Goal: Task Accomplishment & Management: Manage account settings

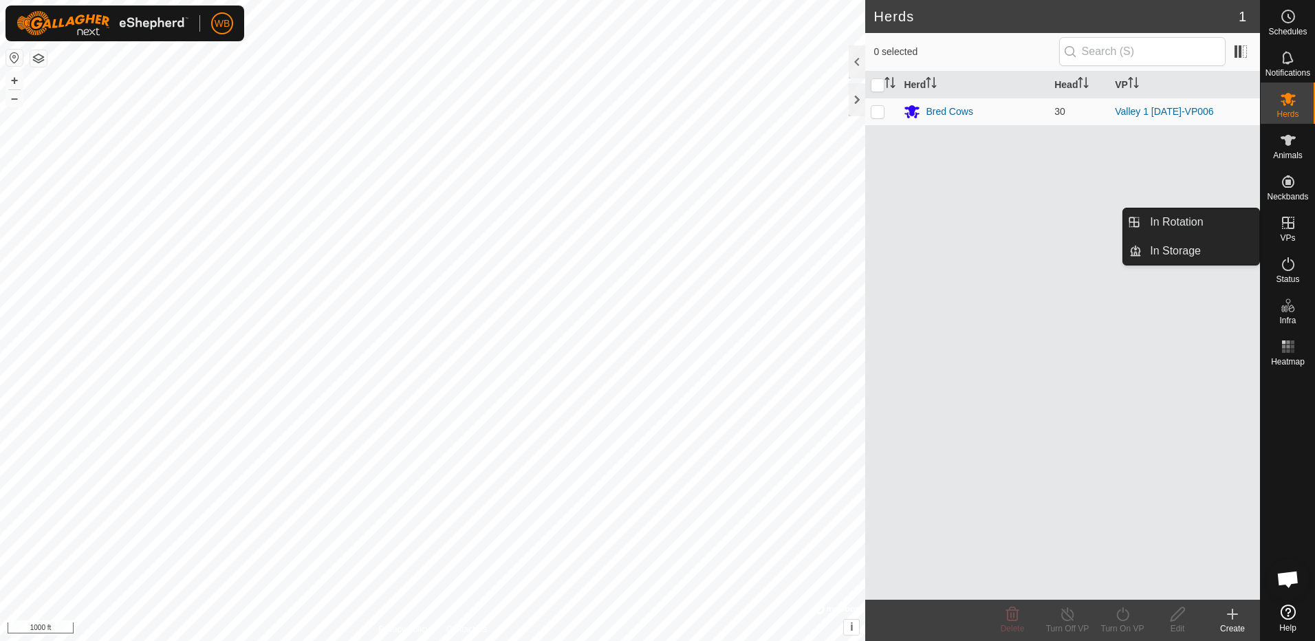
drag, startPoint x: 1290, startPoint y: 226, endPoint x: 1282, endPoint y: 223, distance: 8.3
click at [1290, 226] on icon at bounding box center [1288, 223] width 17 height 17
click at [1195, 221] on link "In Rotation" at bounding box center [1201, 222] width 118 height 28
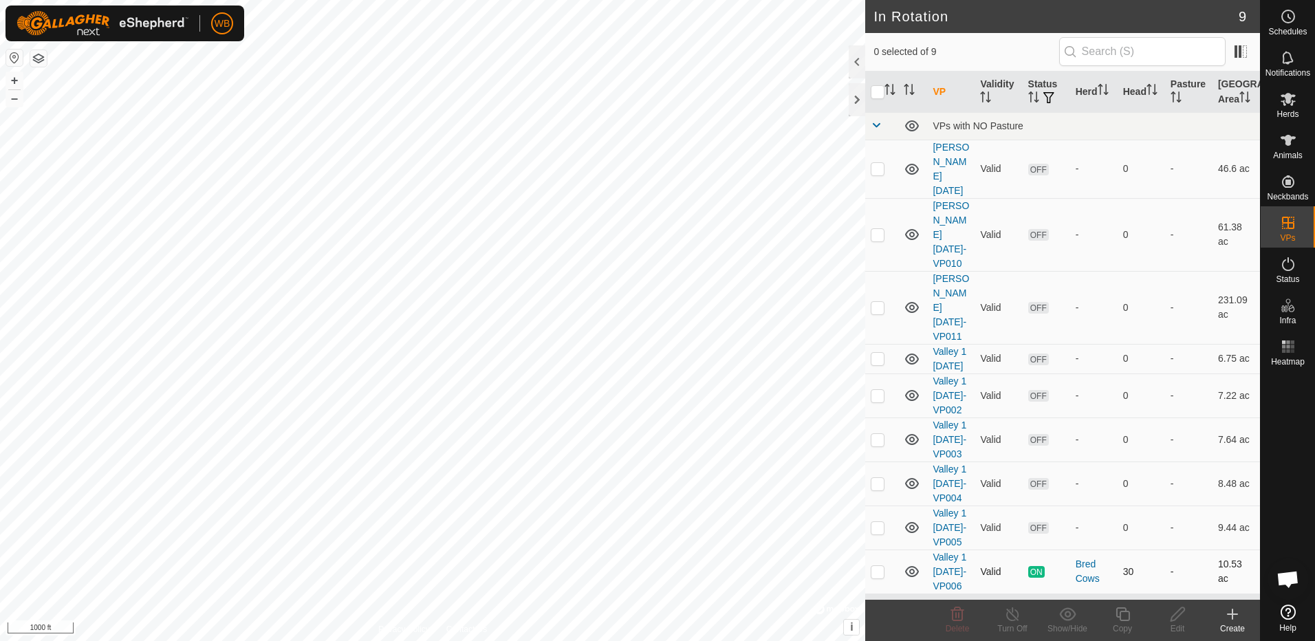
click at [881, 566] on p-checkbox at bounding box center [878, 571] width 14 height 11
checkbox input "true"
click at [1123, 620] on icon at bounding box center [1123, 614] width 14 height 14
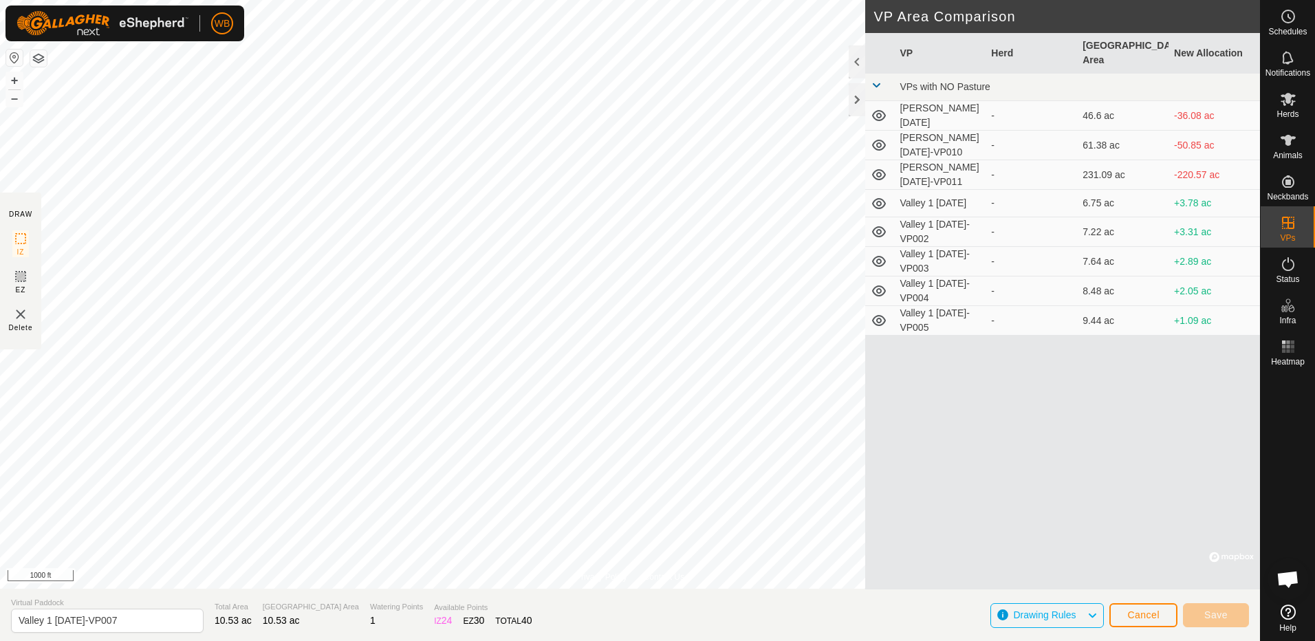
click at [0, 358] on html "WB Schedules Notifications Herds Animals Neckbands VPs Status Infra Heatmap Hel…" at bounding box center [657, 320] width 1315 height 641
click at [105, 621] on input "Valley 1 [DATE]-VP007" at bounding box center [107, 621] width 193 height 24
type input "Valley 1 [DATE]-VP007"
click at [1213, 612] on span "Save" at bounding box center [1216, 614] width 23 height 11
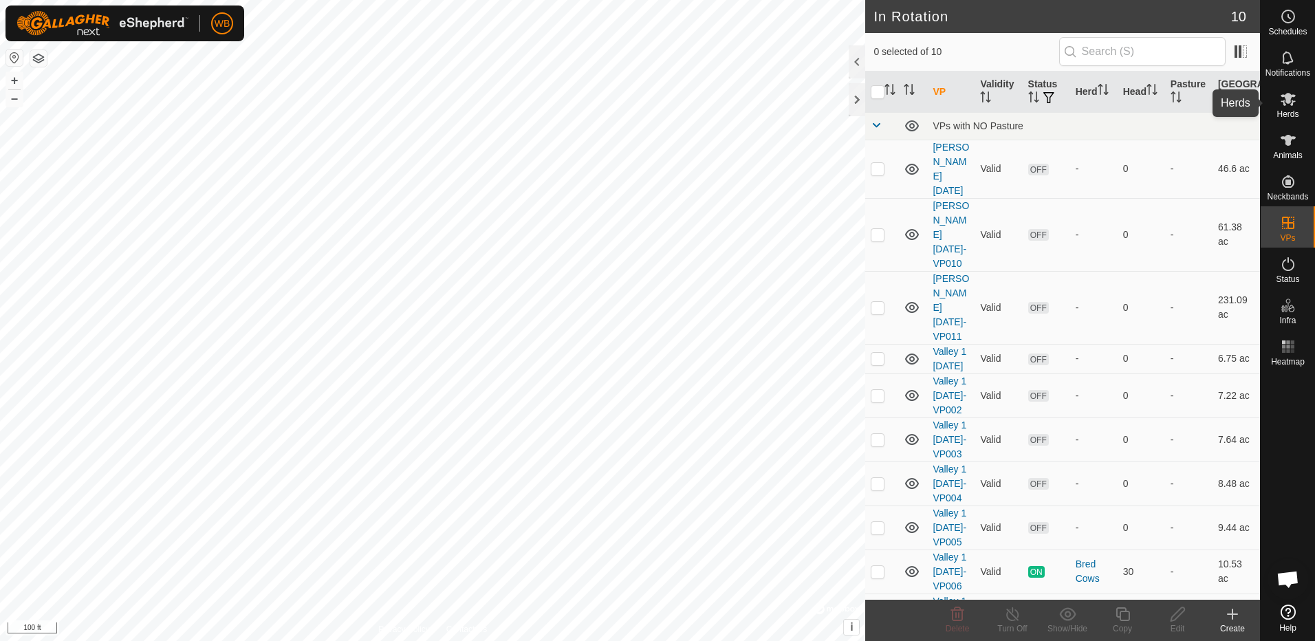
click at [1287, 103] on icon at bounding box center [1288, 99] width 15 height 13
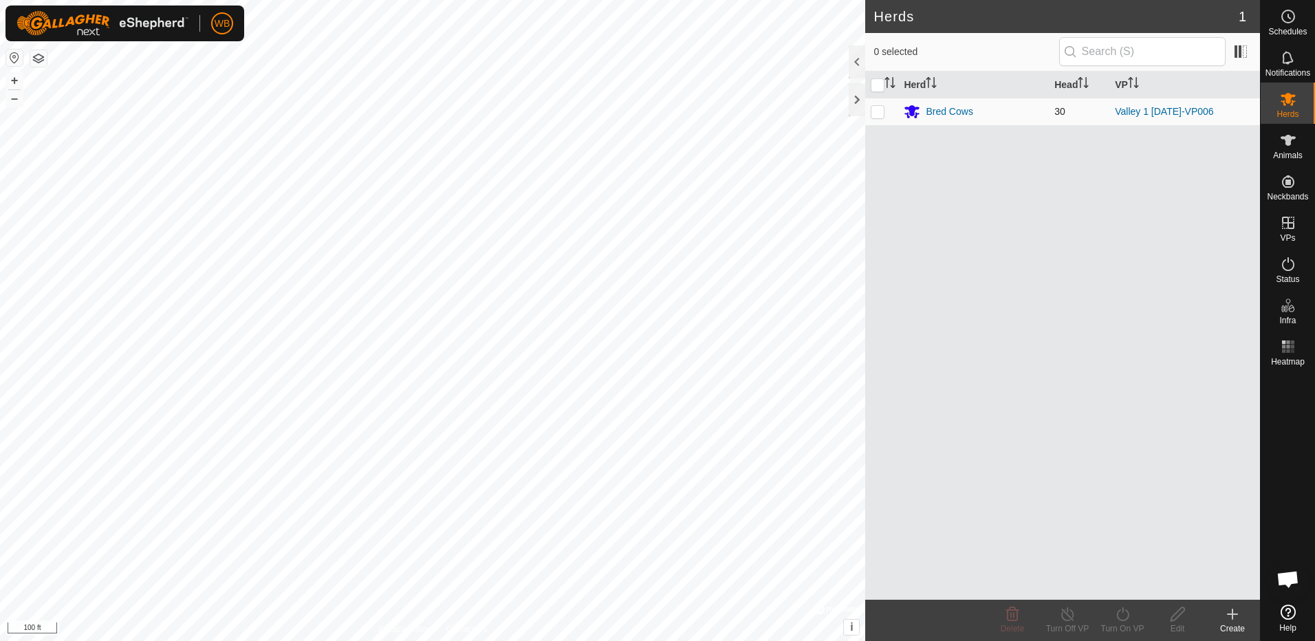
click at [878, 114] on p-checkbox at bounding box center [878, 111] width 14 height 11
checkbox input "true"
click at [1123, 620] on icon at bounding box center [1122, 614] width 12 height 14
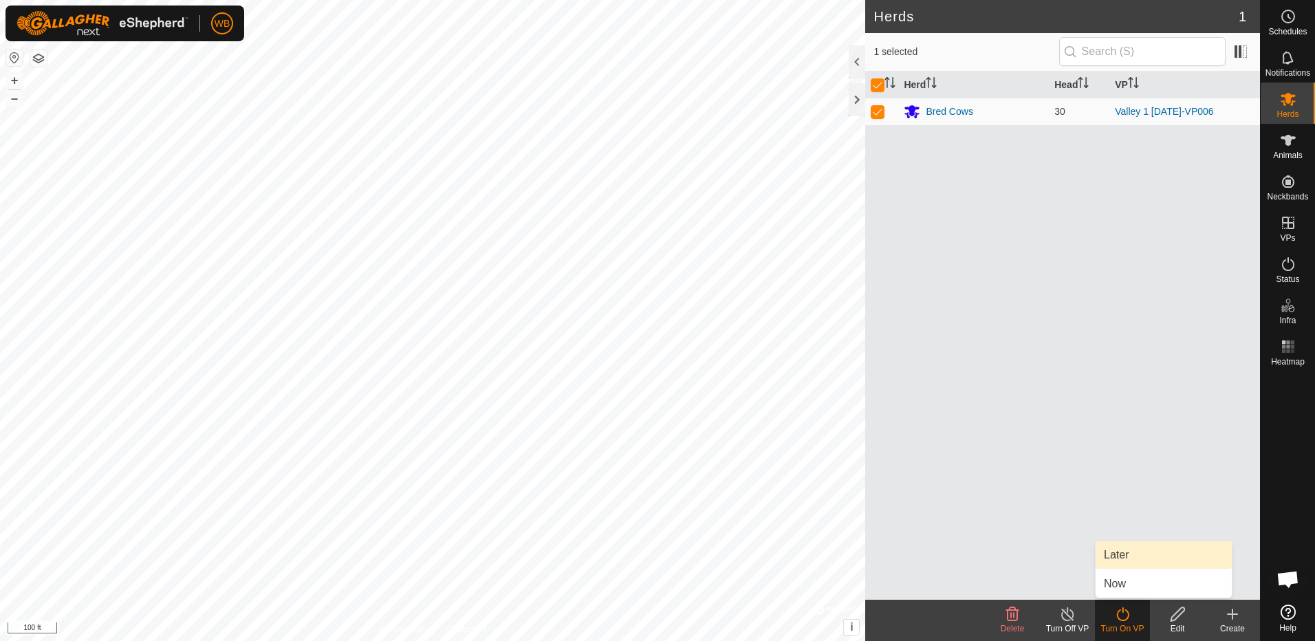
click at [1128, 554] on link "Later" at bounding box center [1164, 555] width 136 height 28
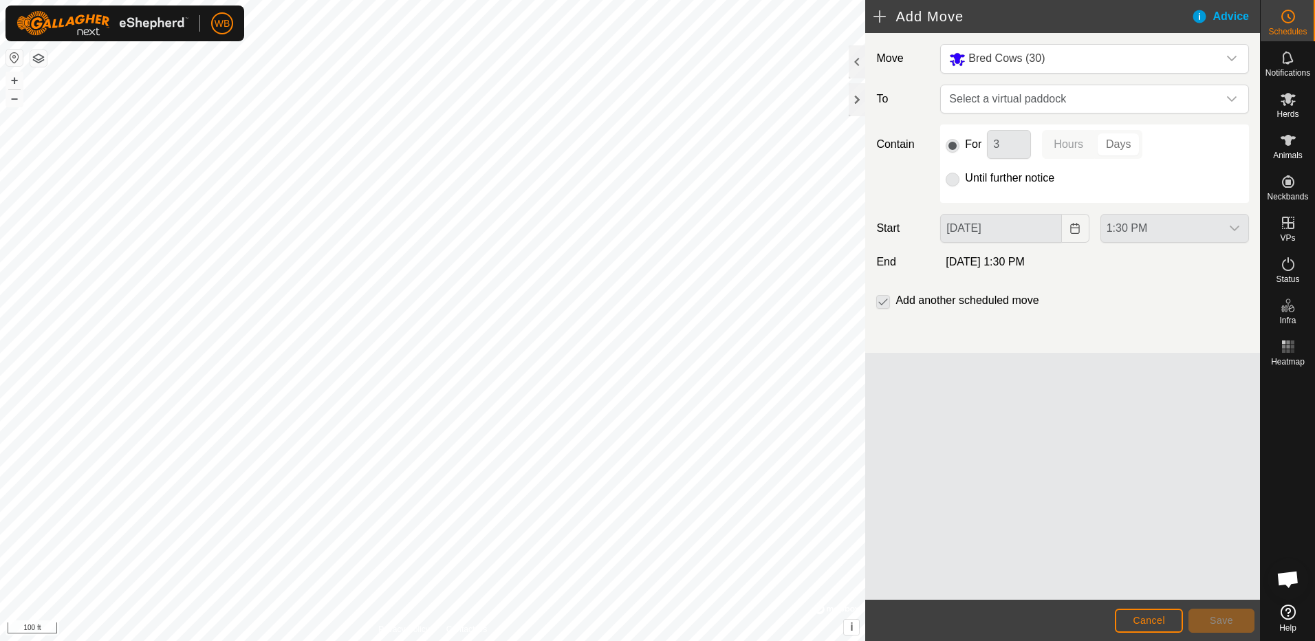
click at [1233, 226] on div "1:30 PM" at bounding box center [1175, 228] width 160 height 29
click at [1234, 100] on icon "dropdown trigger" at bounding box center [1232, 99] width 11 height 11
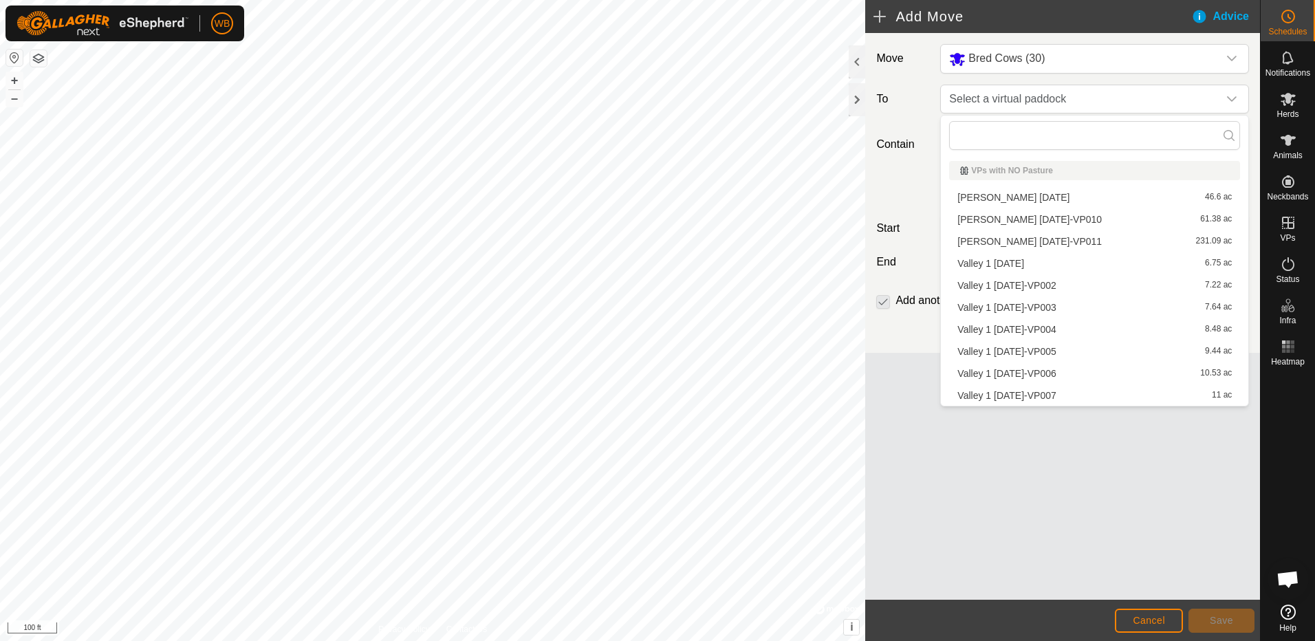
click at [1037, 394] on li "Valley 1 [DATE]-VP007 11 ac" at bounding box center [1094, 395] width 291 height 21
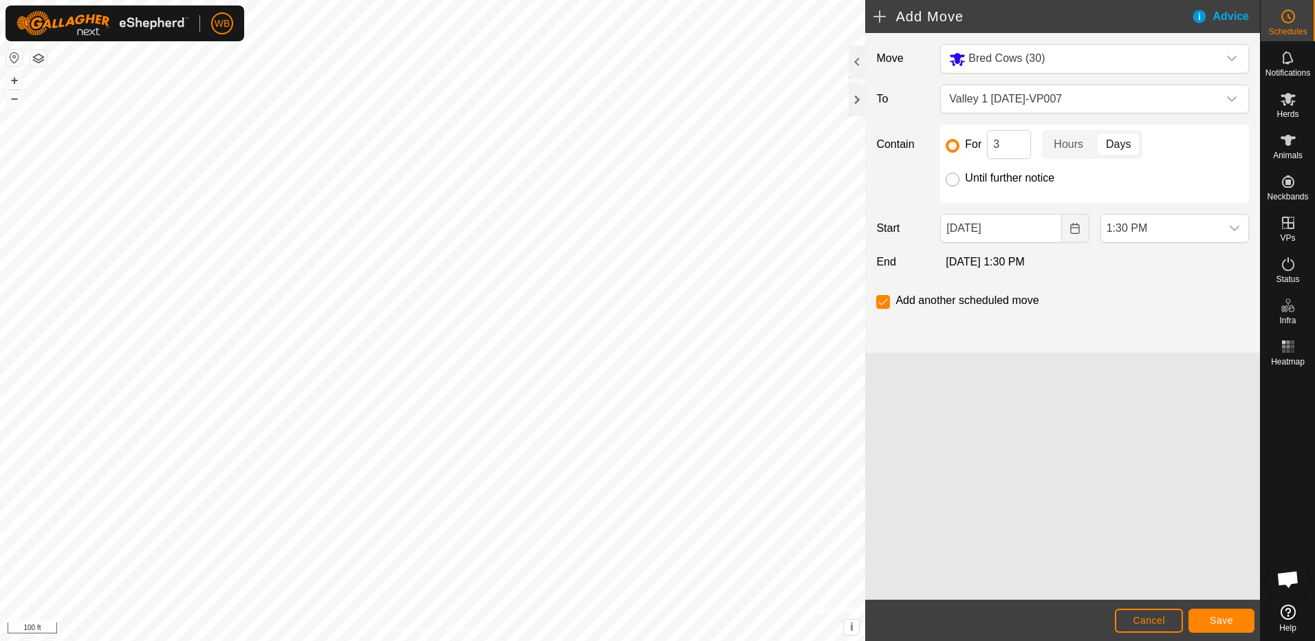
click at [954, 182] on input "Until further notice" at bounding box center [953, 180] width 14 height 14
radio input "true"
checkbox input "false"
click at [1238, 229] on icon "dropdown trigger" at bounding box center [1234, 228] width 11 height 11
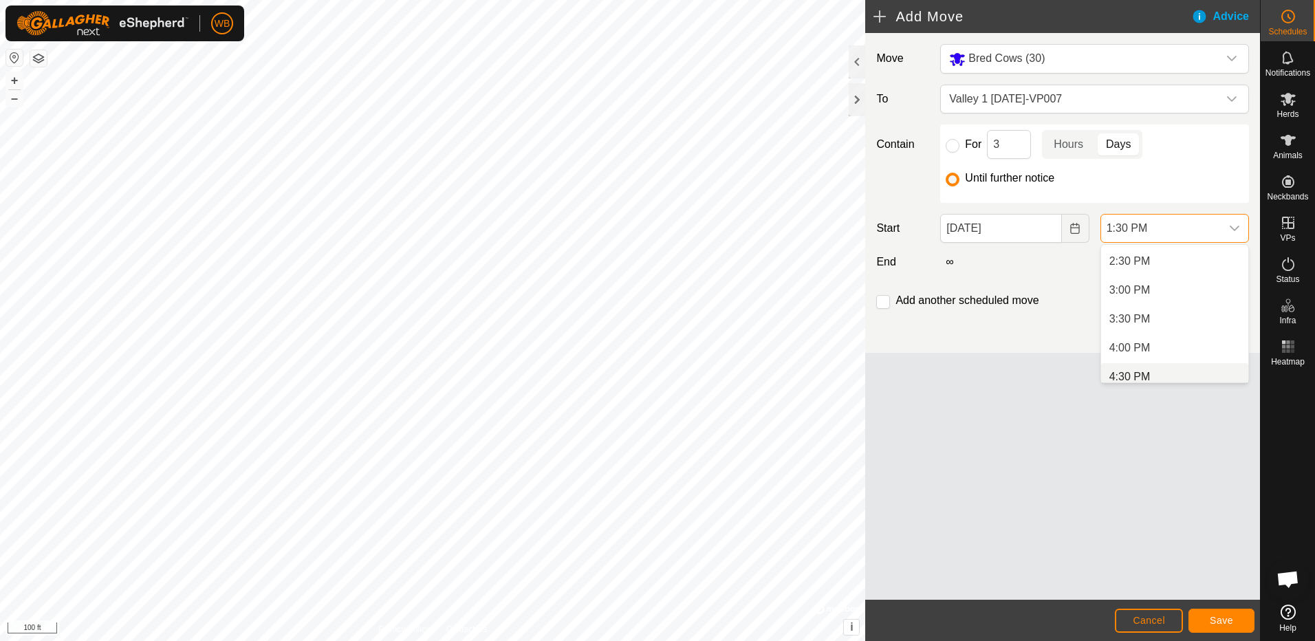
scroll to position [843, 0]
click at [1171, 341] on li "4:00 PM" at bounding box center [1174, 340] width 147 height 28
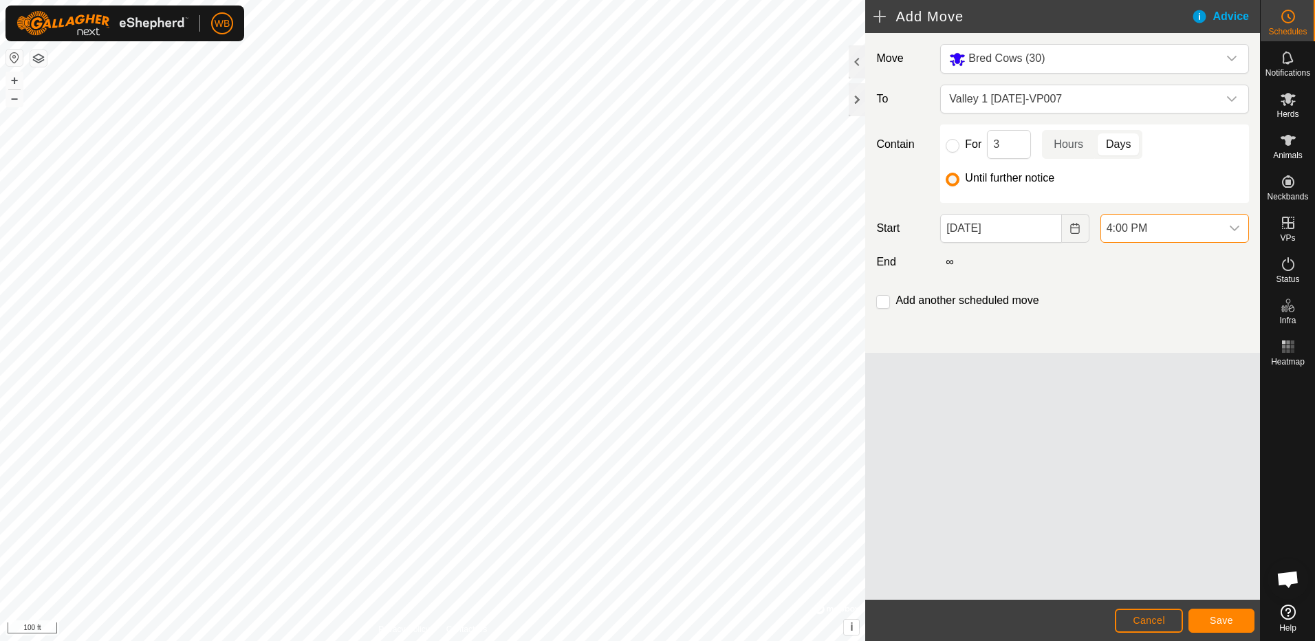
scroll to position [780, 0]
click at [1223, 620] on span "Save" at bounding box center [1221, 620] width 23 height 11
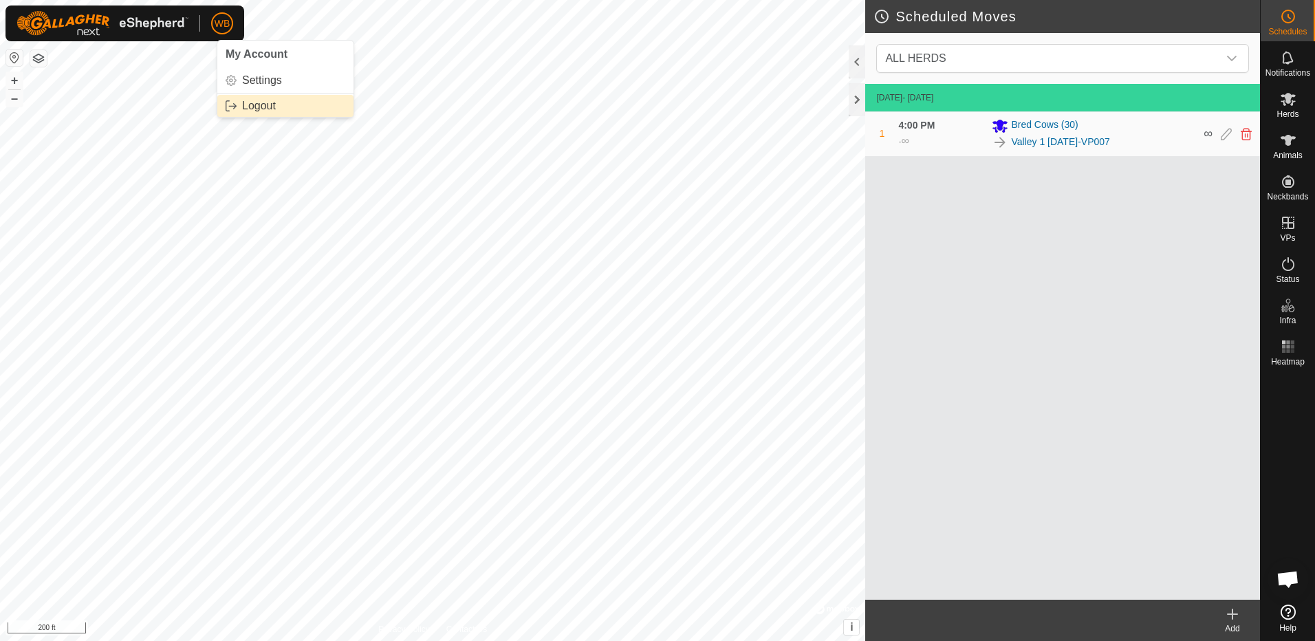
click at [251, 105] on link "Logout" at bounding box center [285, 106] width 136 height 22
